Goal: Answer question/provide support

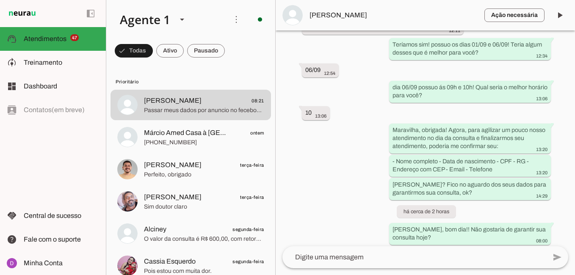
scroll to position [965, 0]
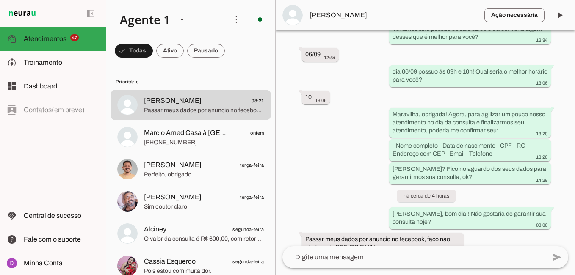
scroll to position [965, 0]
